Goal: Transaction & Acquisition: Purchase product/service

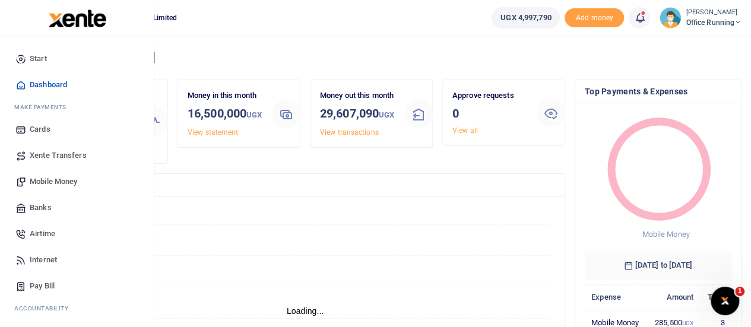
scroll to position [9, 9]
click at [70, 182] on span "Mobile Money" at bounding box center [53, 182] width 47 height 12
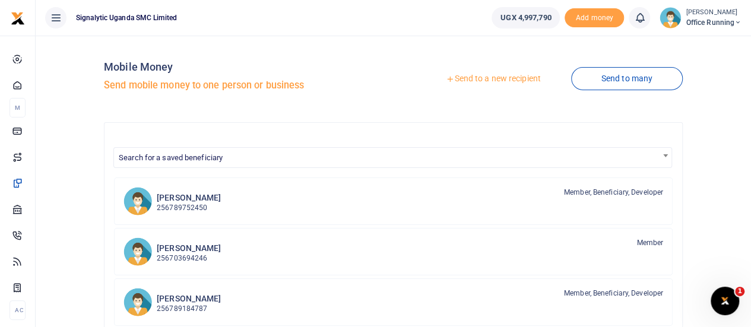
click at [504, 71] on link "Send to a new recipient" at bounding box center [492, 78] width 155 height 21
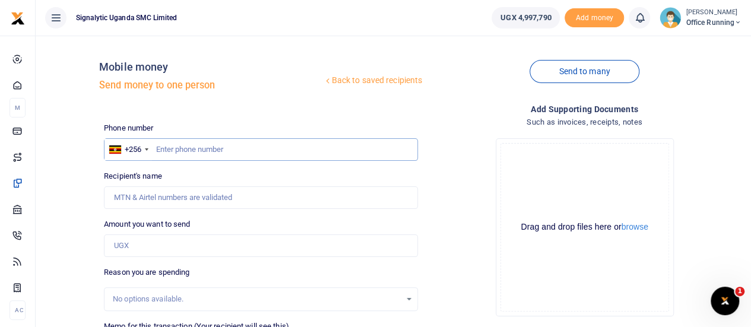
click at [215, 145] on input "text" at bounding box center [261, 149] width 314 height 23
paste input "773140551"
type input "773140551"
type input "[PERSON_NAME]"
type input "773140551"
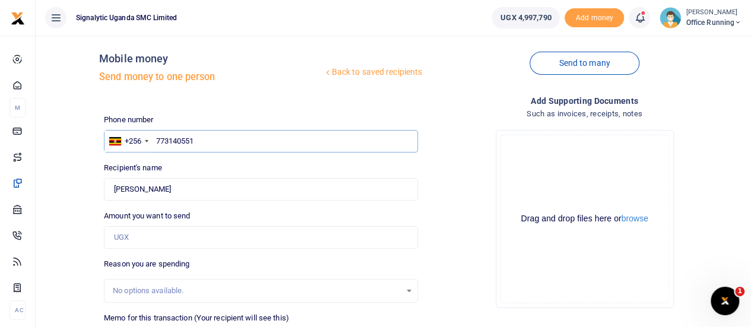
scroll to position [59, 0]
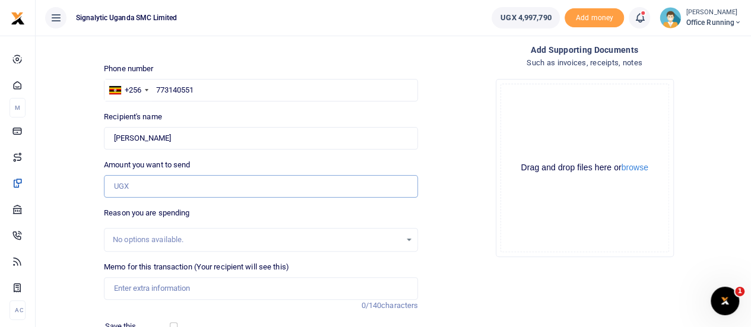
click at [150, 180] on input "Amount you want to send" at bounding box center [261, 186] width 314 height 23
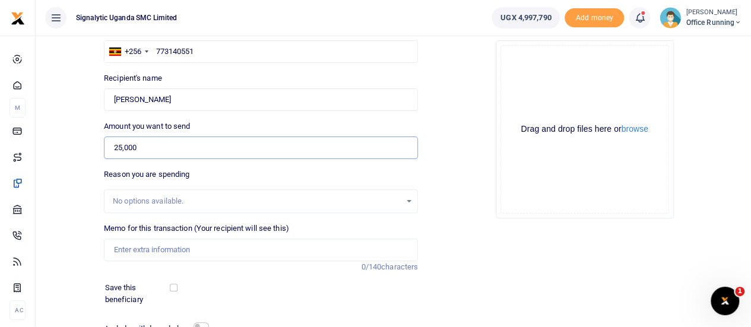
scroll to position [178, 0]
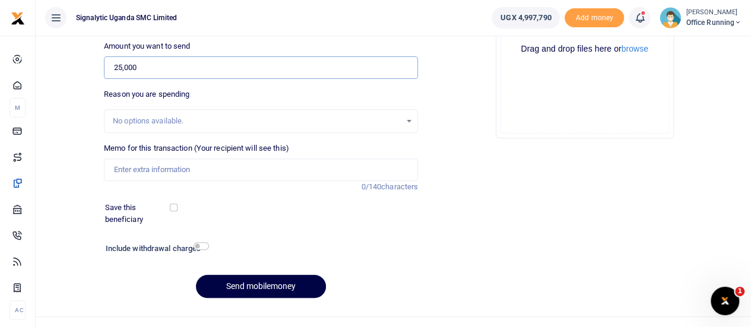
type input "25,000"
click at [158, 172] on input "Memo for this transaction (Your recipient will see this)" at bounding box center [261, 169] width 314 height 23
paste input "REQSN00126"
type input "REQSN00126 GEN"
click at [240, 282] on button "Send mobilemoney" at bounding box center [261, 286] width 130 height 23
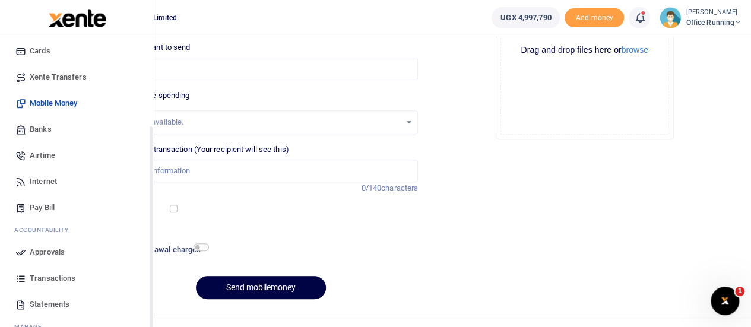
scroll to position [122, 0]
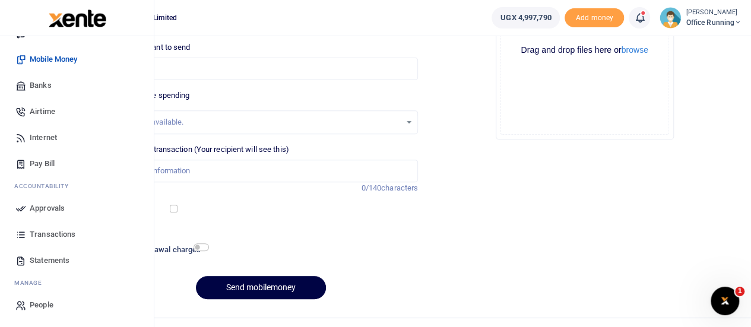
click at [61, 206] on span "Approvals" at bounding box center [47, 208] width 35 height 12
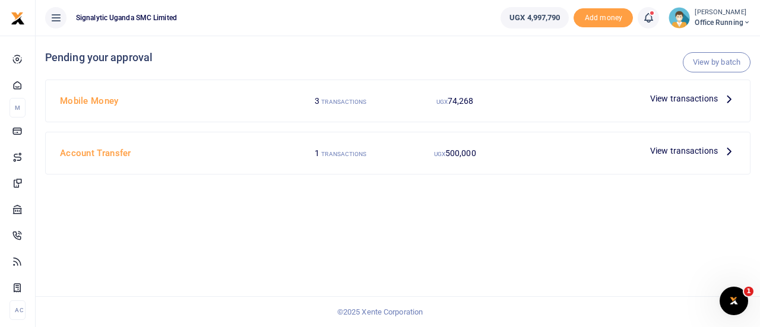
click at [658, 96] on span "View transactions" at bounding box center [684, 98] width 68 height 13
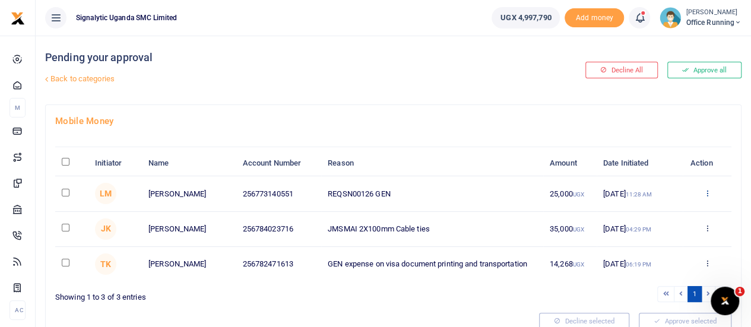
click at [709, 190] on icon at bounding box center [707, 193] width 8 height 8
click at [660, 218] on link "Approve" at bounding box center [664, 212] width 94 height 17
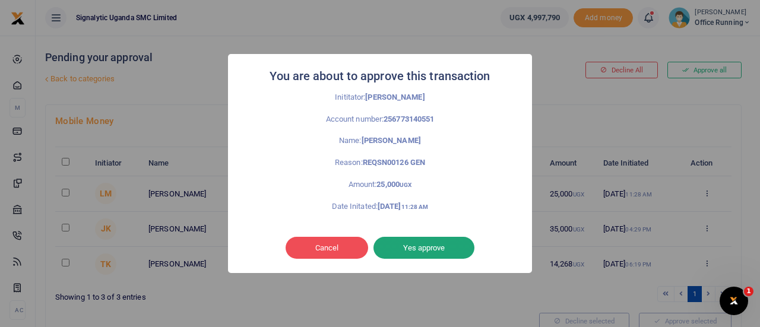
click at [431, 248] on button "Yes approve" at bounding box center [423, 248] width 101 height 23
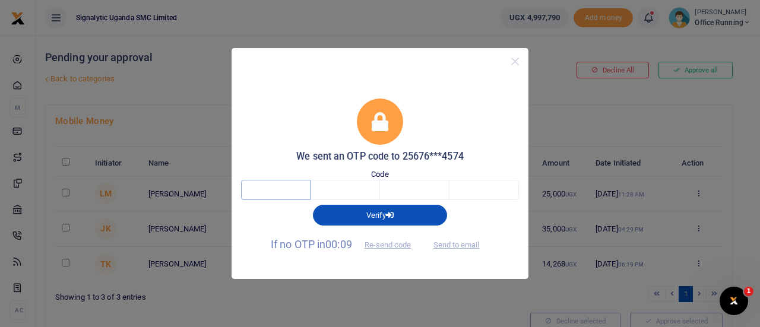
click at [281, 189] on input "text" at bounding box center [275, 190] width 69 height 20
type input "8"
type input "1"
type input "5"
type input "8"
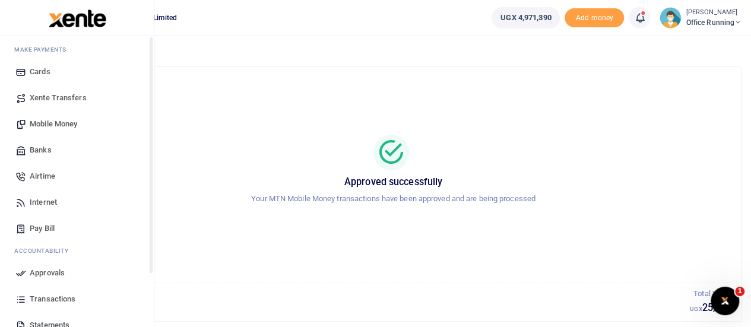
scroll to position [122, 0]
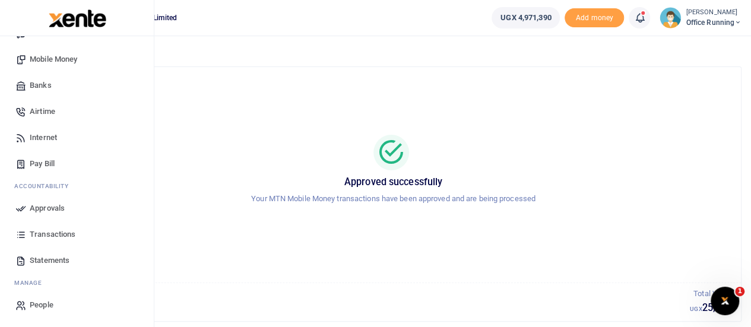
click at [46, 209] on span "Approvals" at bounding box center [47, 208] width 35 height 12
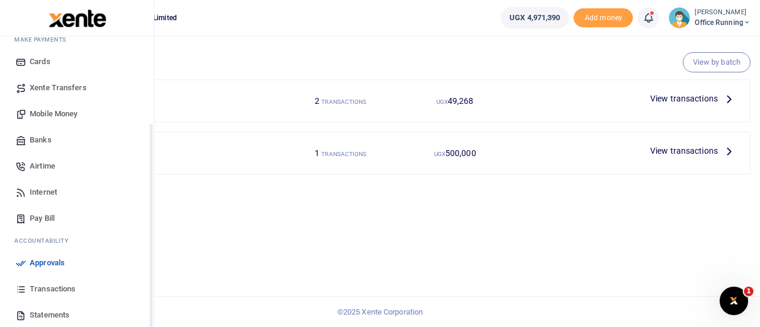
scroll to position [122, 0]
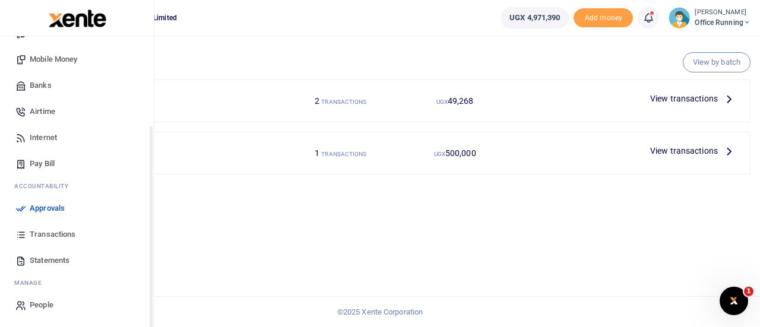
click at [59, 230] on span "Transactions" at bounding box center [53, 234] width 46 height 12
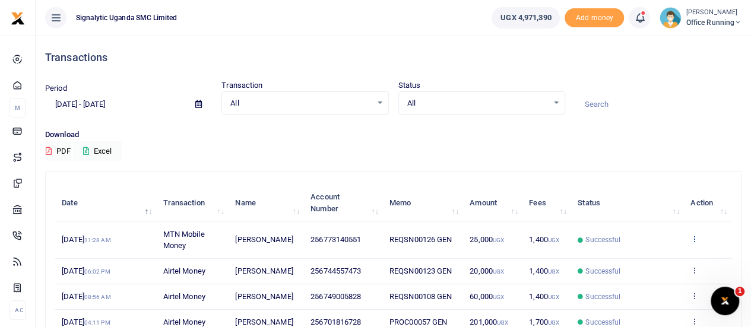
click at [694, 239] on icon at bounding box center [694, 238] width 8 height 8
click at [655, 260] on link "View details" at bounding box center [651, 259] width 94 height 17
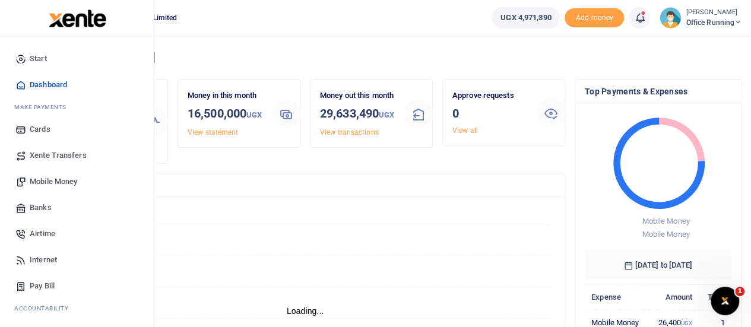
click at [53, 179] on span "Mobile Money" at bounding box center [53, 182] width 47 height 12
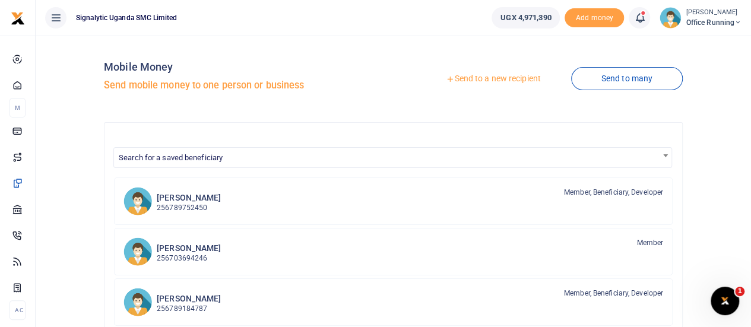
click at [512, 80] on link "Send to a new recipient" at bounding box center [492, 78] width 155 height 21
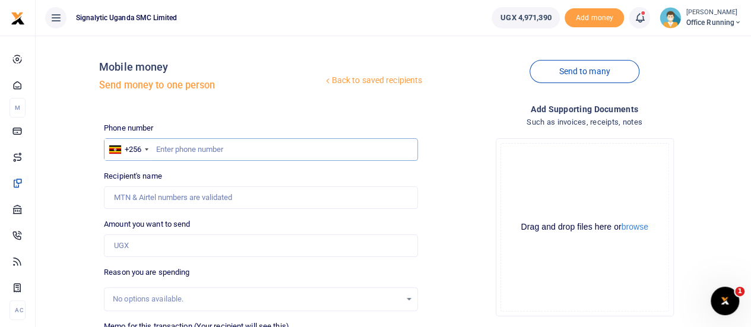
click at [208, 146] on input "text" at bounding box center [261, 149] width 314 height 23
type input "701624971"
type input "[PERSON_NAME]"
type input "701624971"
click at [145, 243] on input "Amount you want to send" at bounding box center [261, 245] width 314 height 23
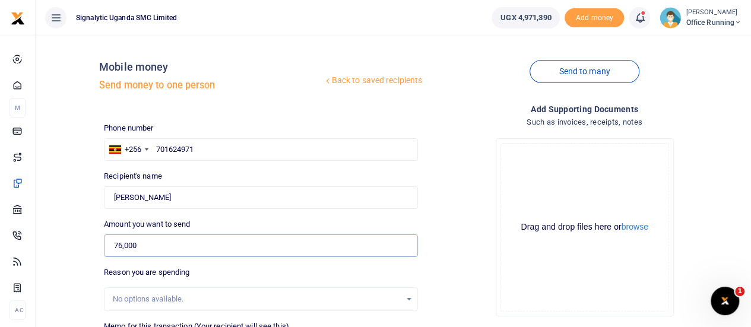
type input "76,000"
click at [173, 196] on input "Found" at bounding box center [261, 197] width 314 height 23
click at [216, 145] on input "701624971" at bounding box center [261, 149] width 314 height 23
click at [171, 151] on input "701624971" at bounding box center [261, 149] width 314 height 23
type input "782471613"
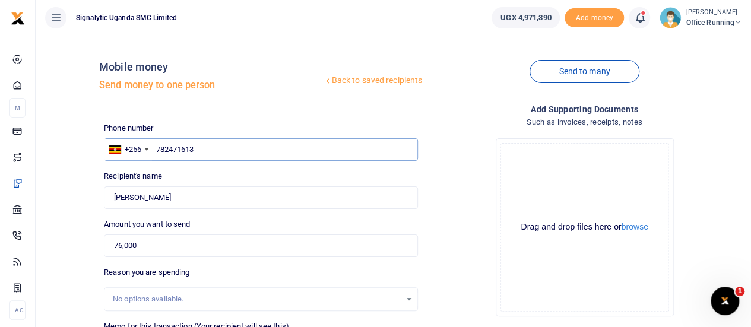
type input "Thomas Kayongo"
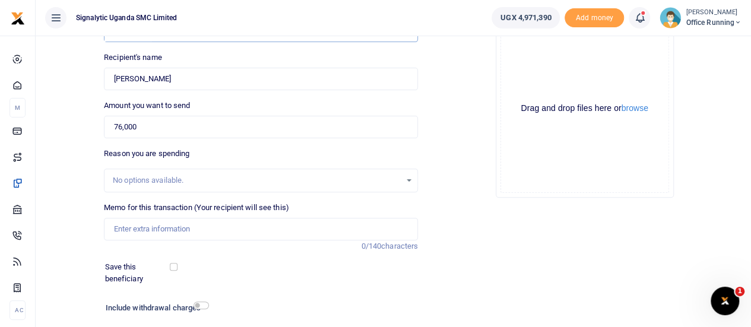
type input "782471613"
click at [171, 233] on input "Memo for this transaction (Your recipient will see this)" at bounding box center [261, 229] width 314 height 23
paste input "PROC00069"
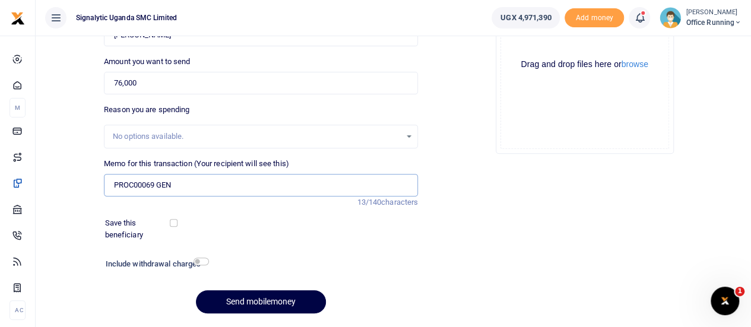
scroll to position [178, 0]
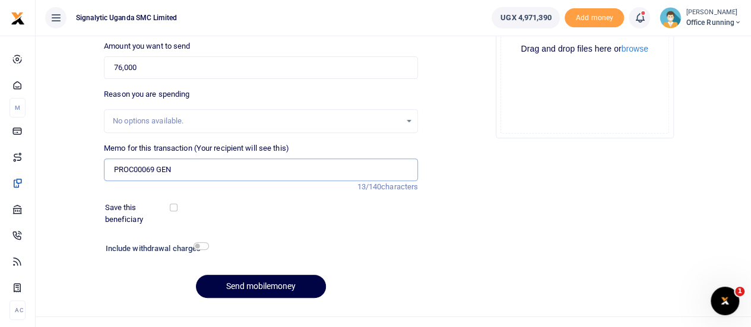
type input "PROC00069 GEN"
click at [201, 248] on input "checkbox" at bounding box center [200, 246] width 15 height 8
checkbox input "true"
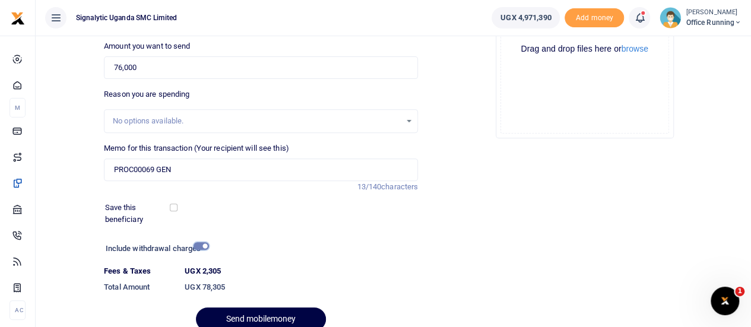
scroll to position [230, 0]
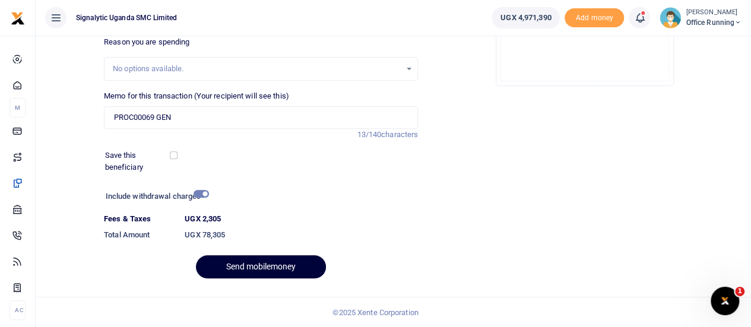
click at [262, 270] on button "Send mobilemoney" at bounding box center [261, 266] width 130 height 23
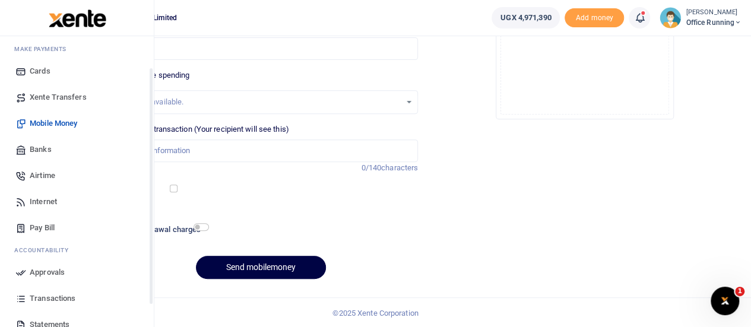
scroll to position [122, 0]
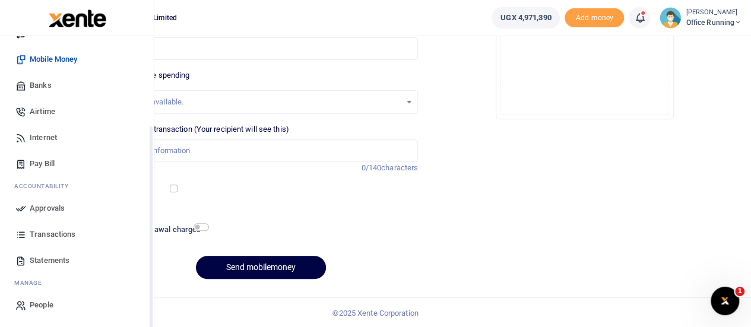
click at [55, 209] on span "Approvals" at bounding box center [47, 208] width 35 height 12
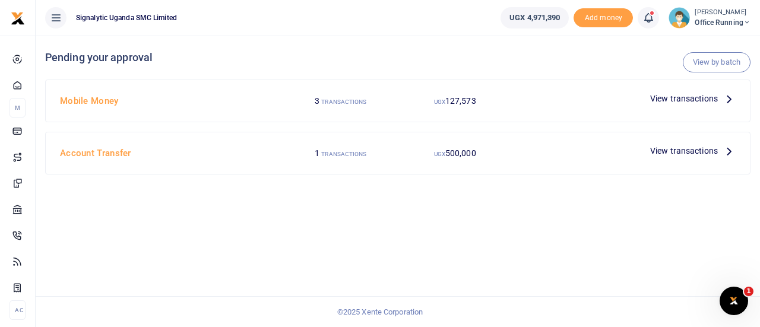
click at [684, 97] on span "View transactions" at bounding box center [684, 98] width 68 height 13
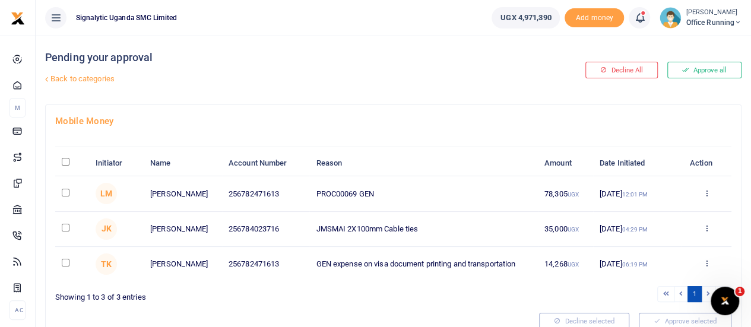
click at [709, 188] on div "Approve Decline Details" at bounding box center [706, 194] width 37 height 12
click at [705, 190] on icon at bounding box center [706, 193] width 8 height 8
click at [647, 209] on link "Approve" at bounding box center [662, 212] width 94 height 17
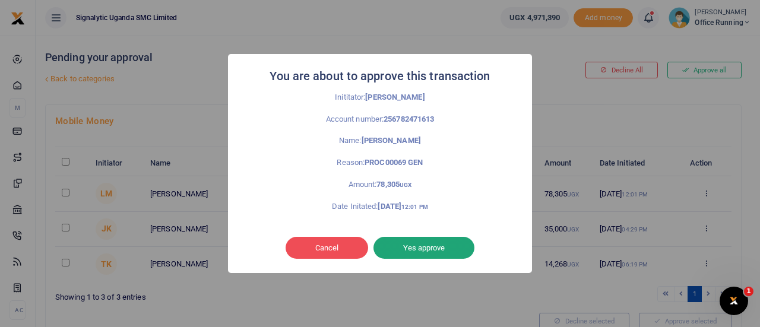
click at [437, 245] on button "Yes approve" at bounding box center [423, 248] width 101 height 23
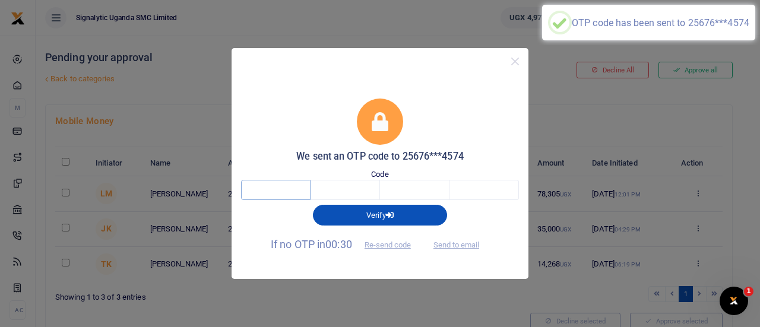
click at [283, 186] on input "text" at bounding box center [275, 190] width 69 height 20
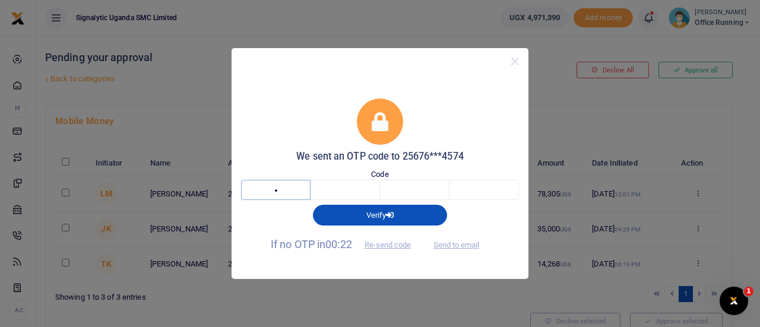
type input "6"
type input "5"
type input "1"
type input "3"
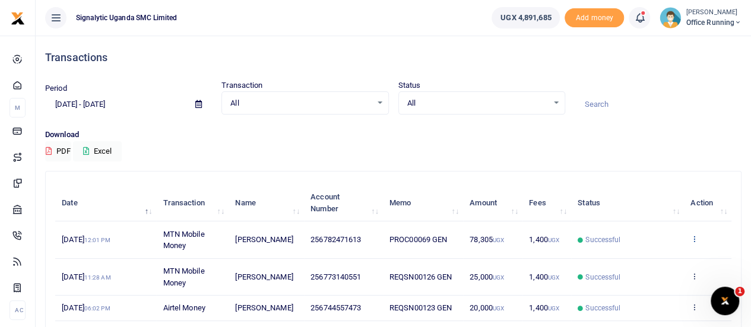
click at [692, 239] on icon at bounding box center [694, 238] width 8 height 8
click at [674, 260] on link "View details" at bounding box center [651, 259] width 94 height 17
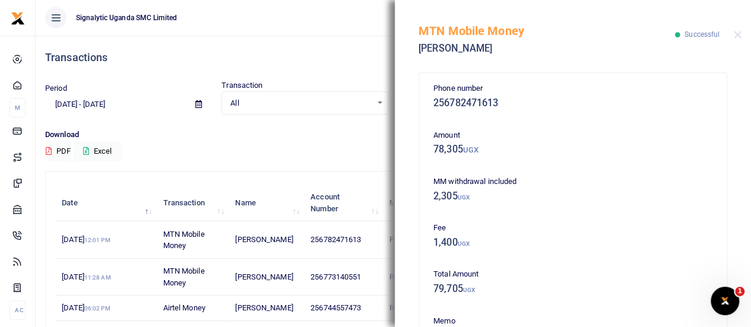
scroll to position [59, 0]
